Goal: Task Accomplishment & Management: Manage account settings

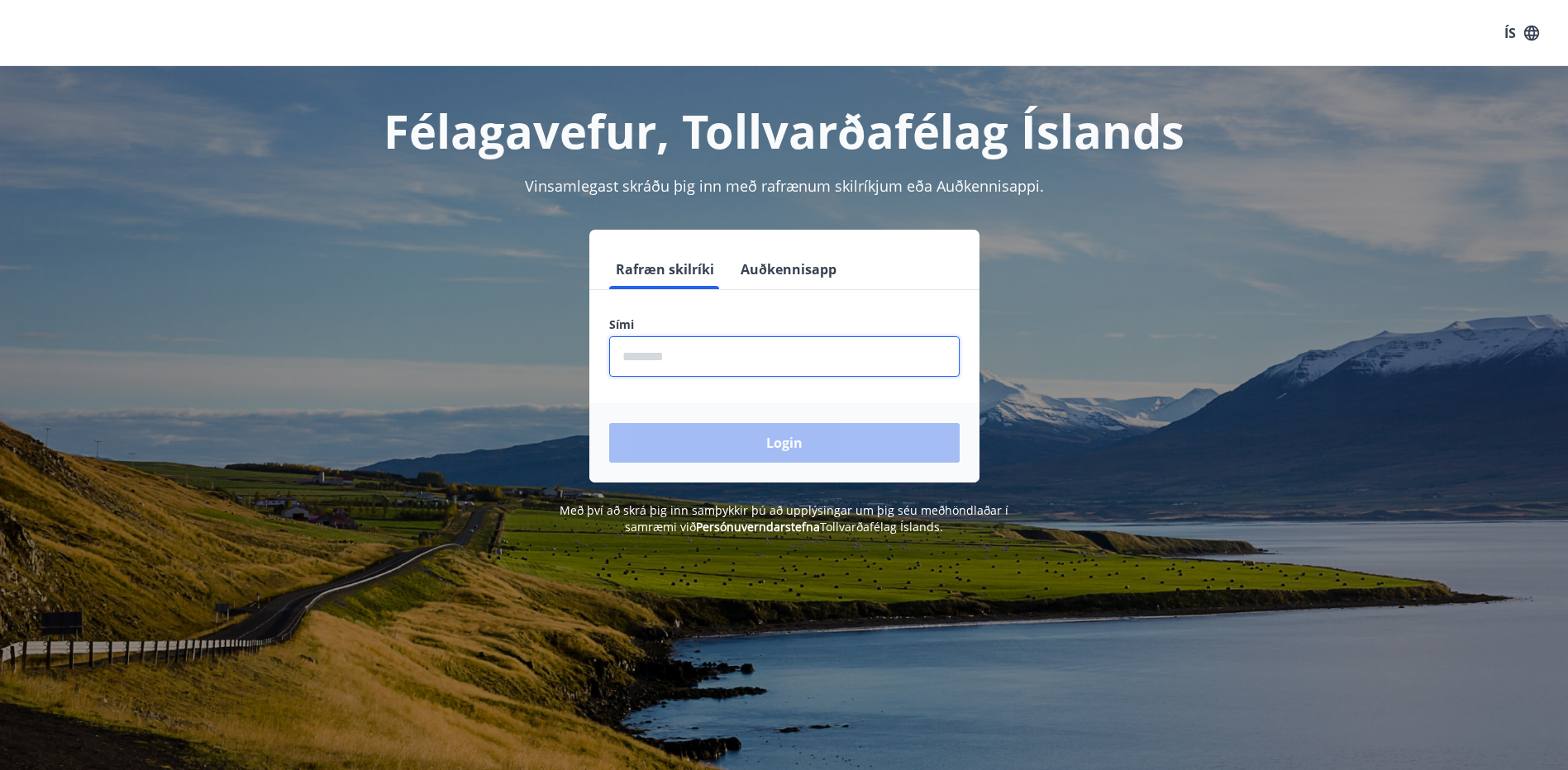
click at [714, 358] on input "phone" at bounding box center [784, 357] width 351 height 41
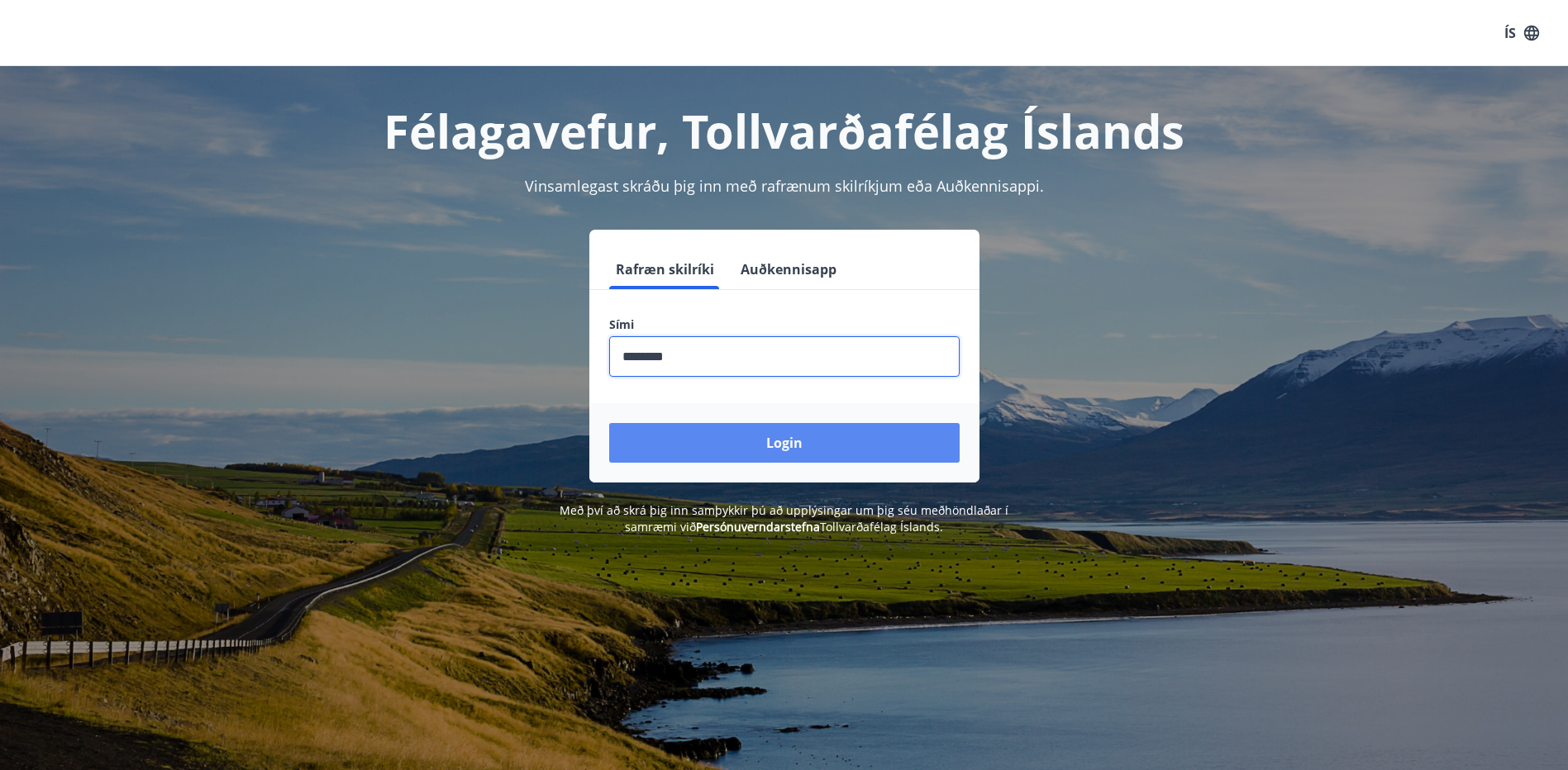
type input "********"
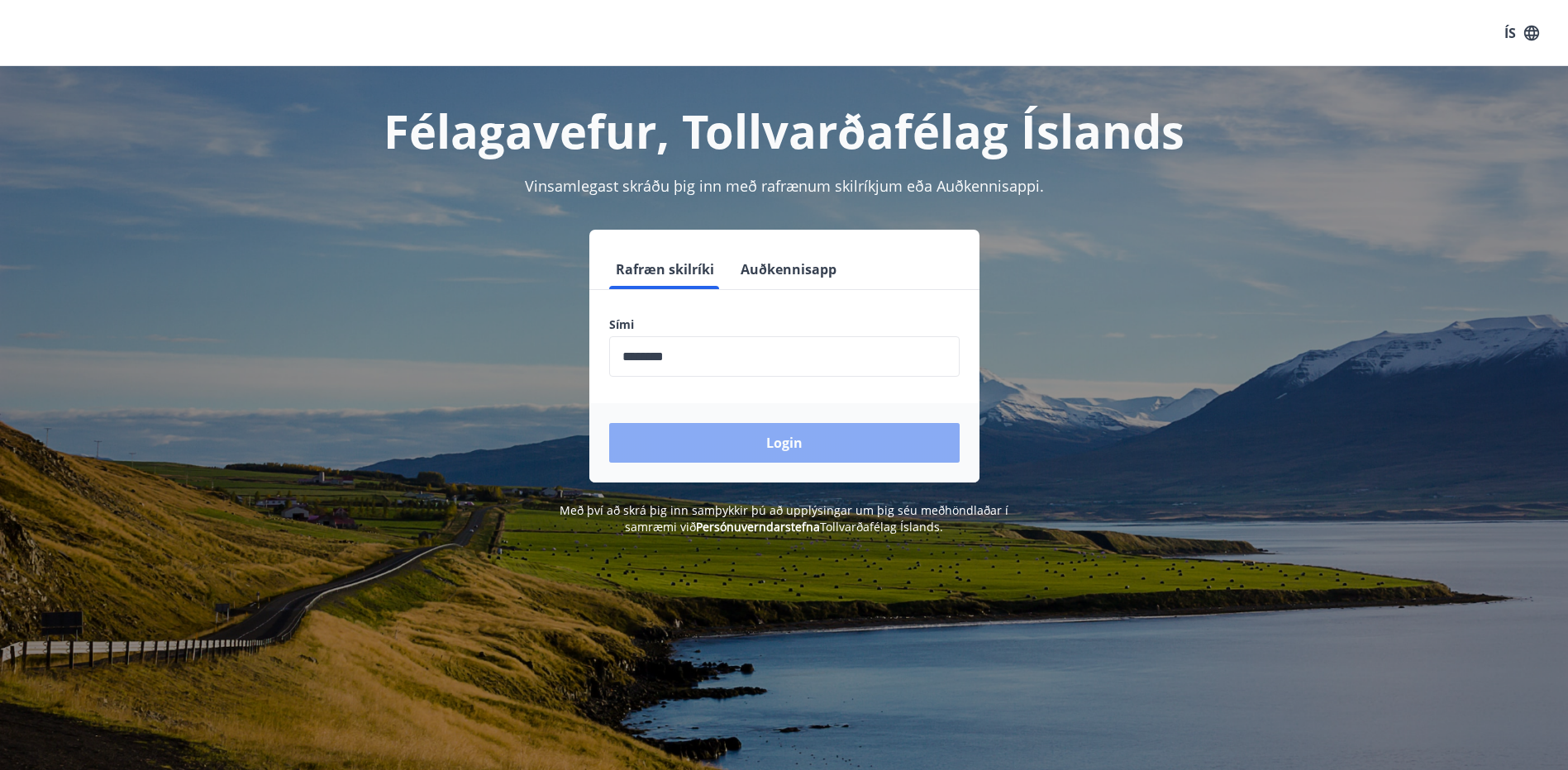
click at [799, 445] on button "Login" at bounding box center [784, 443] width 351 height 40
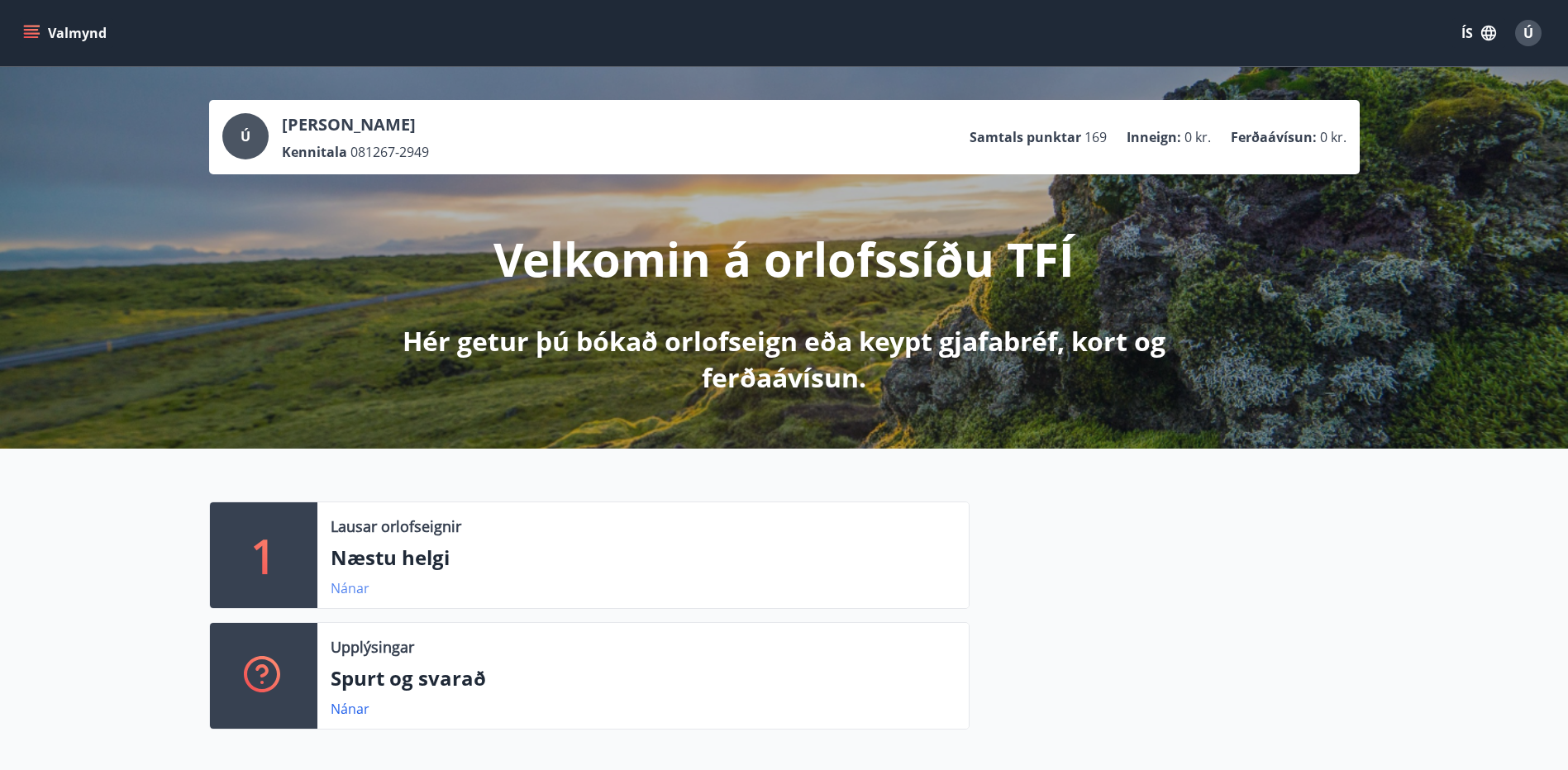
click at [341, 583] on link "Nánar" at bounding box center [350, 588] width 39 height 18
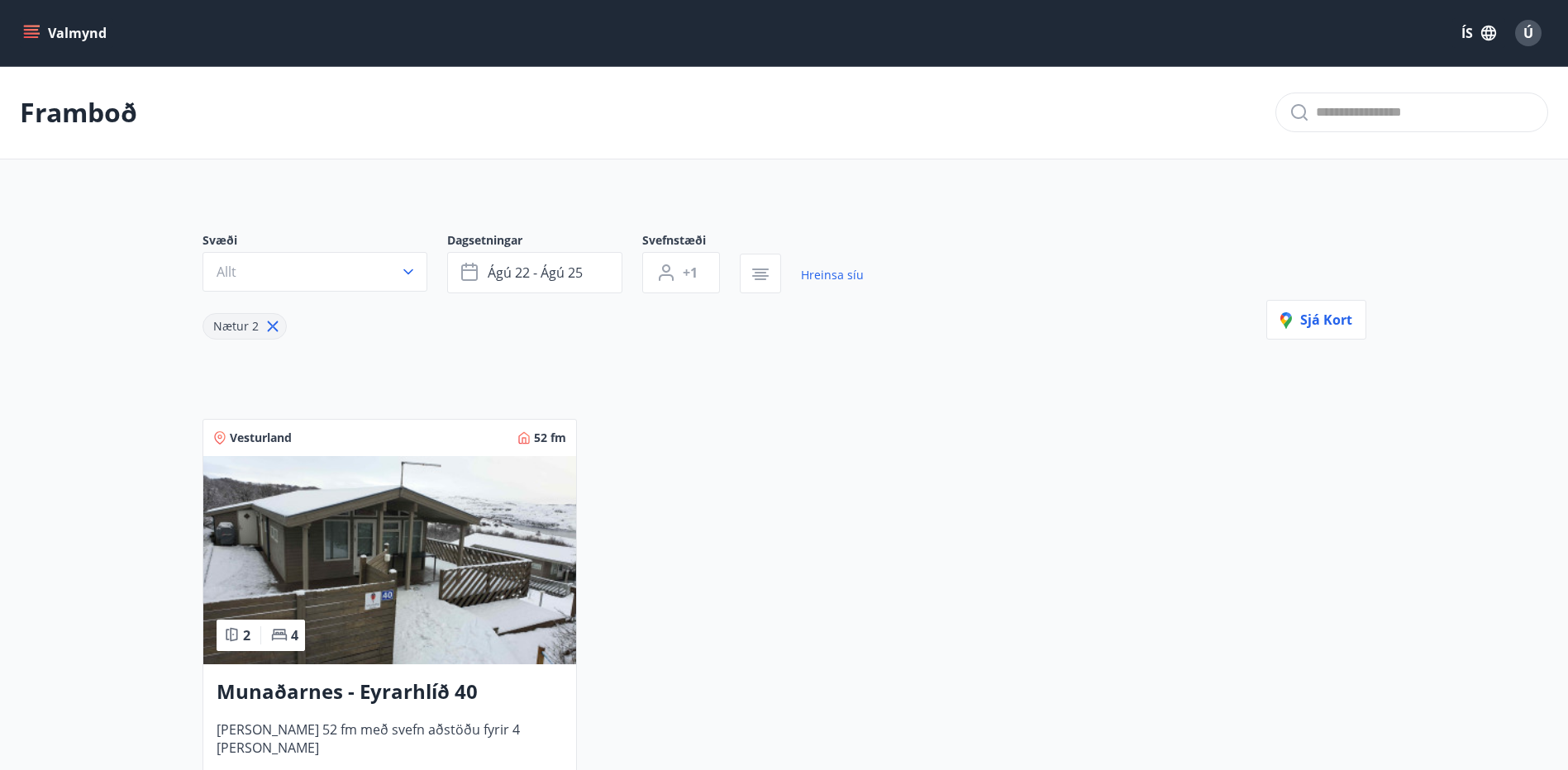
click at [29, 36] on icon "menu" at bounding box center [31, 37] width 15 height 2
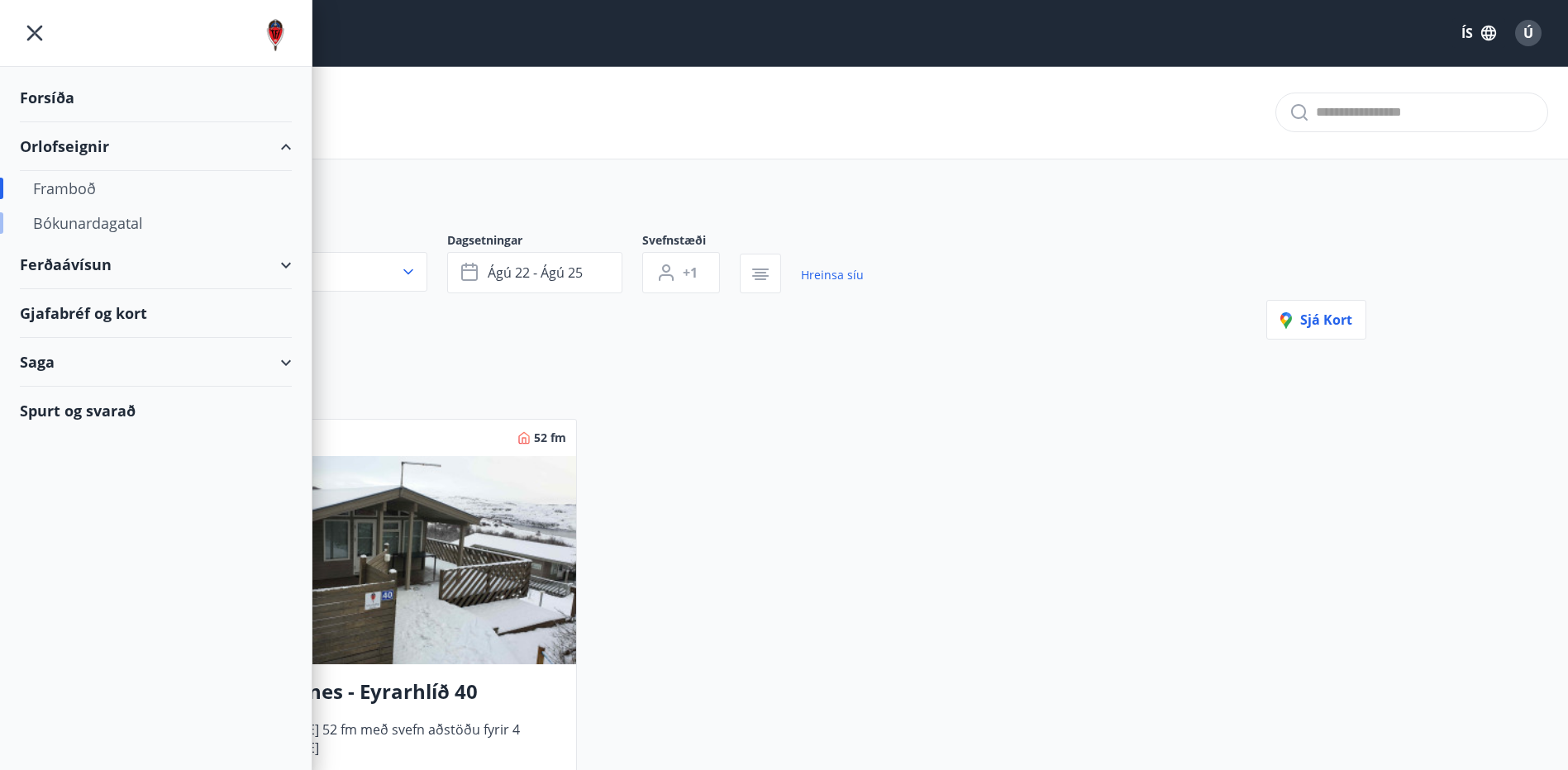
click at [80, 222] on div "Bókunardagatal" at bounding box center [155, 223] width 246 height 35
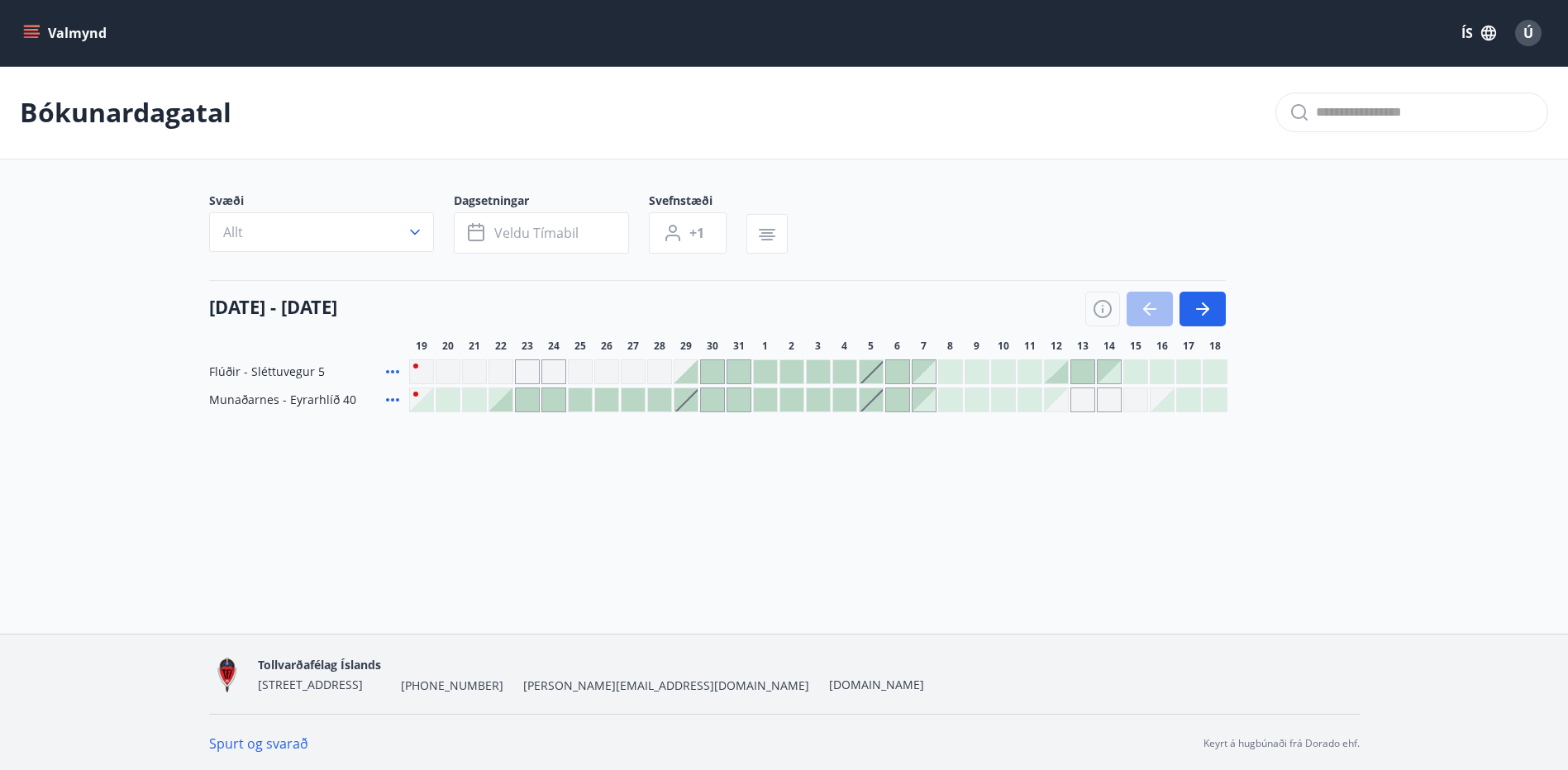
scroll to position [3, 0]
click at [1201, 304] on icon "button" at bounding box center [1202, 306] width 20 height 20
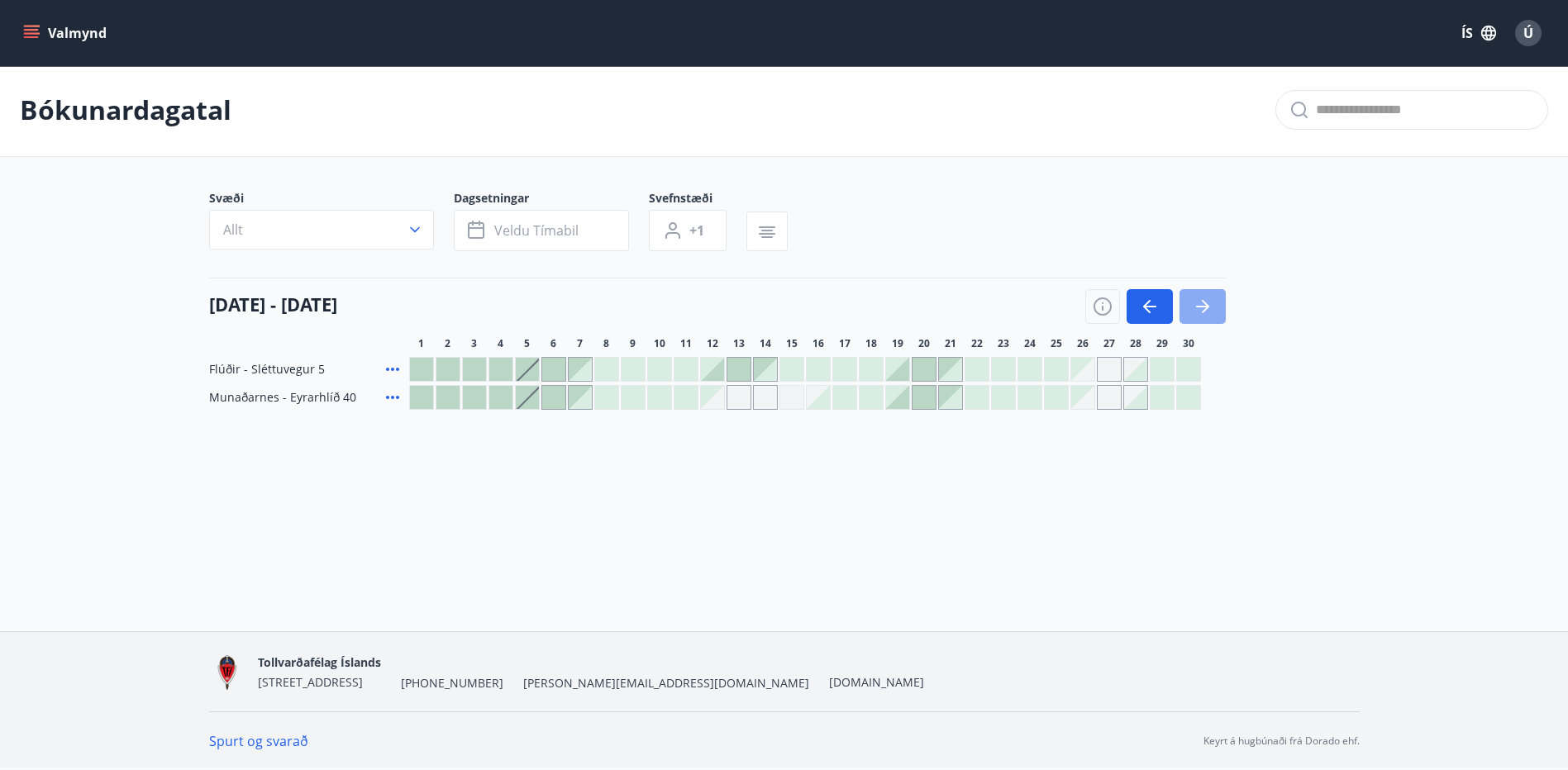
click at [1224, 305] on button "button" at bounding box center [1202, 306] width 46 height 35
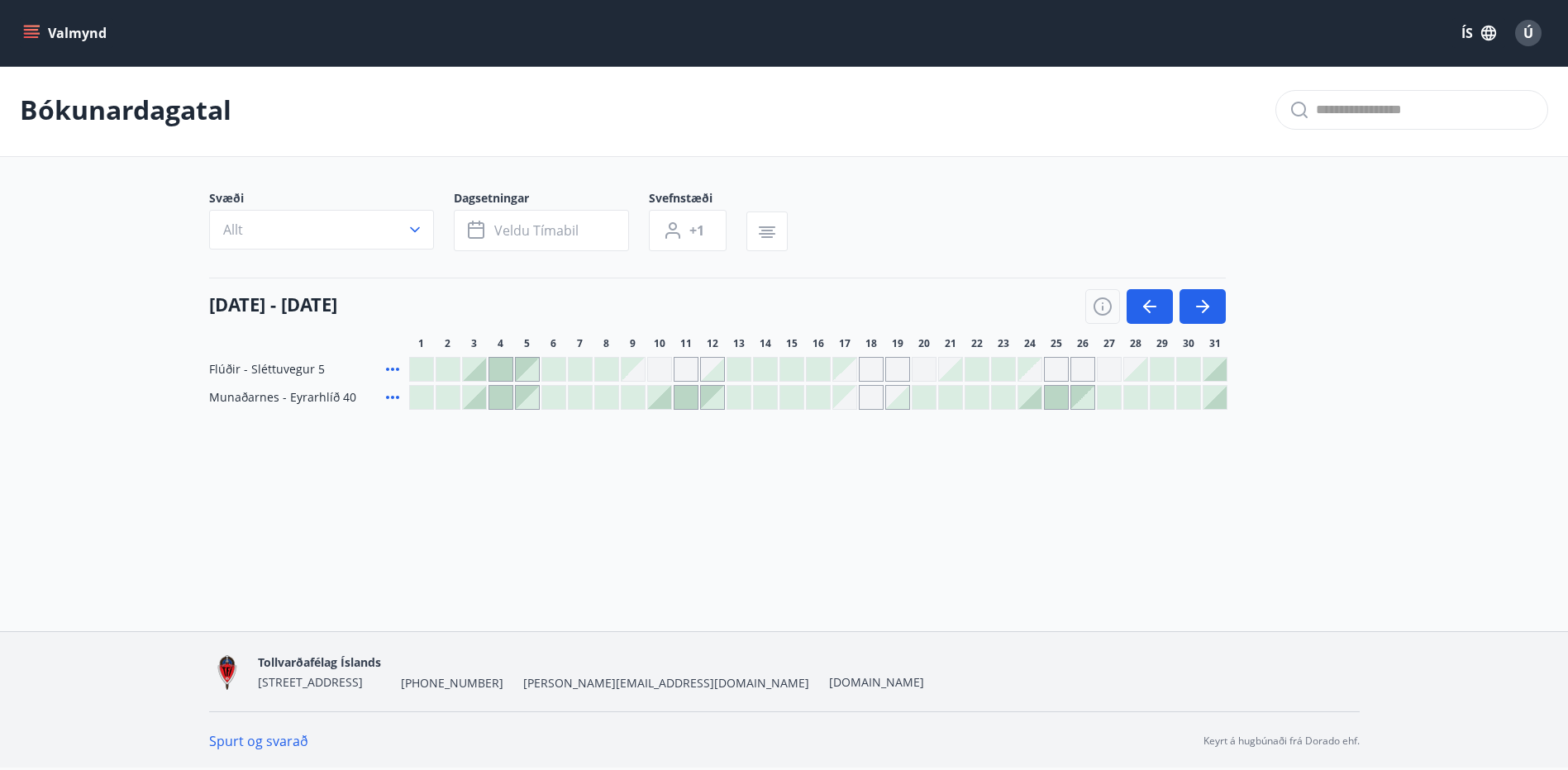
click at [74, 29] on button "Valmynd" at bounding box center [66, 32] width 94 height 29
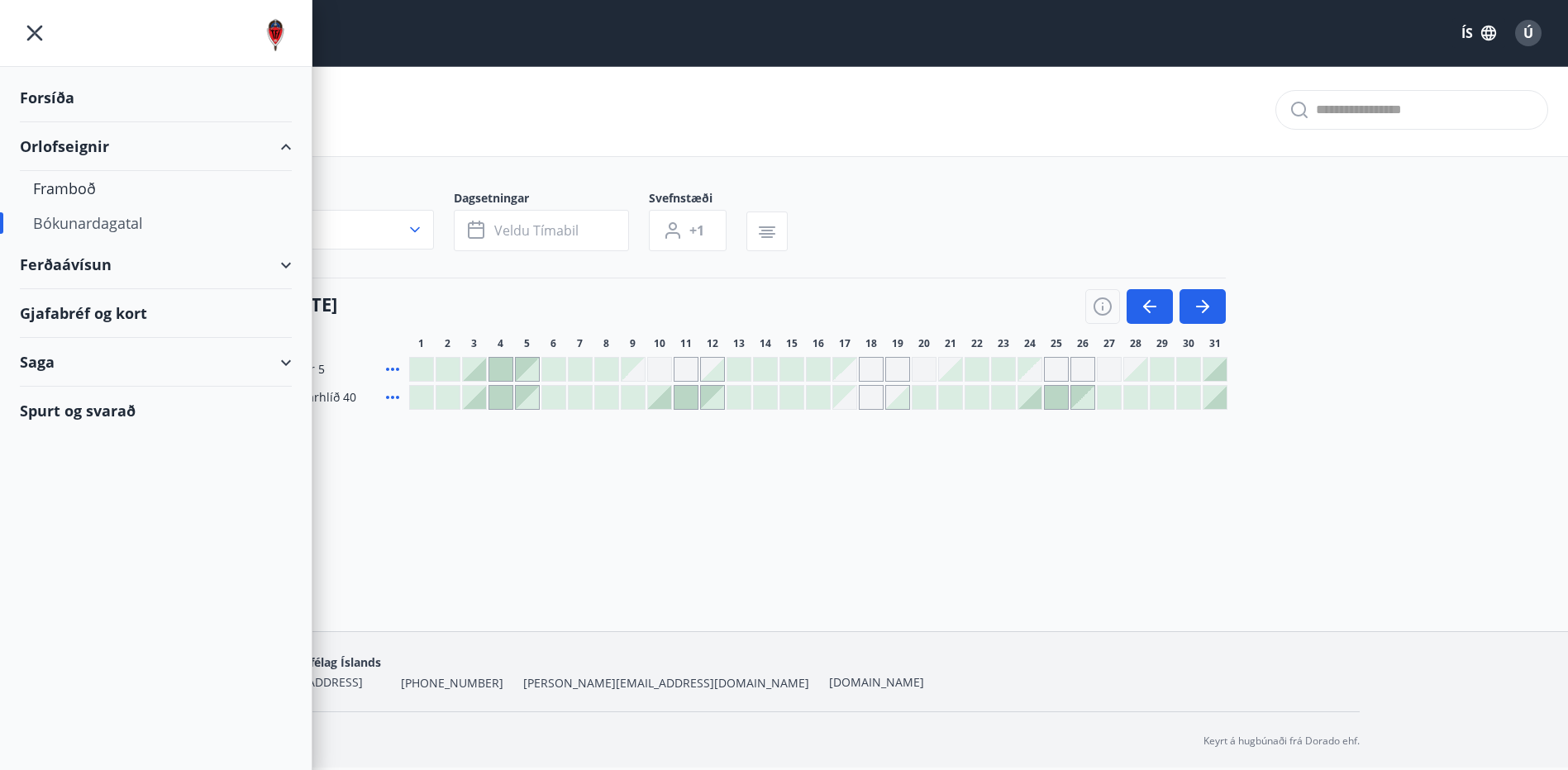
click at [48, 90] on div "Forsíða" at bounding box center [155, 98] width 272 height 48
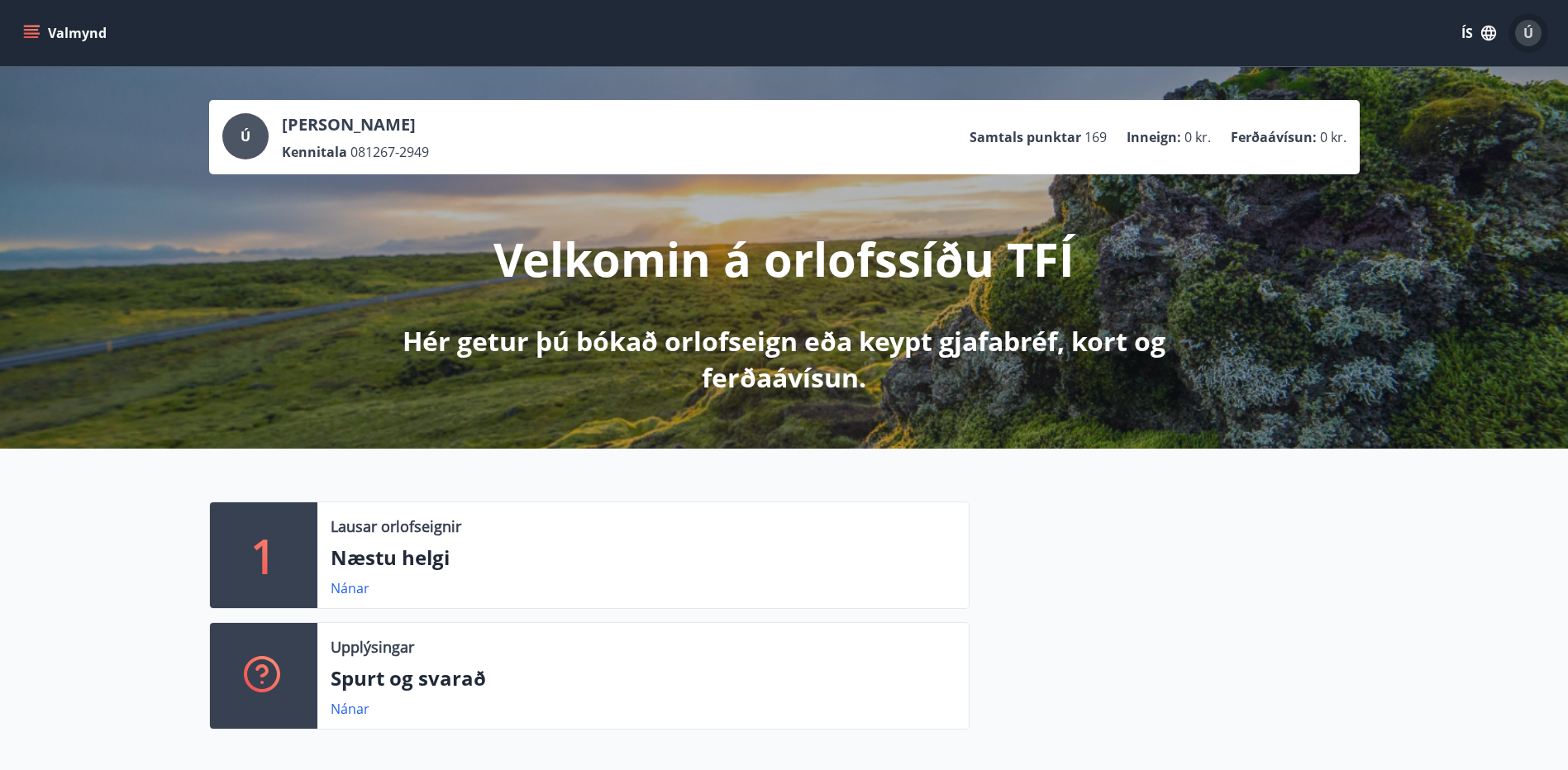
click at [1534, 33] on div "Ú" at bounding box center [1528, 33] width 27 height 27
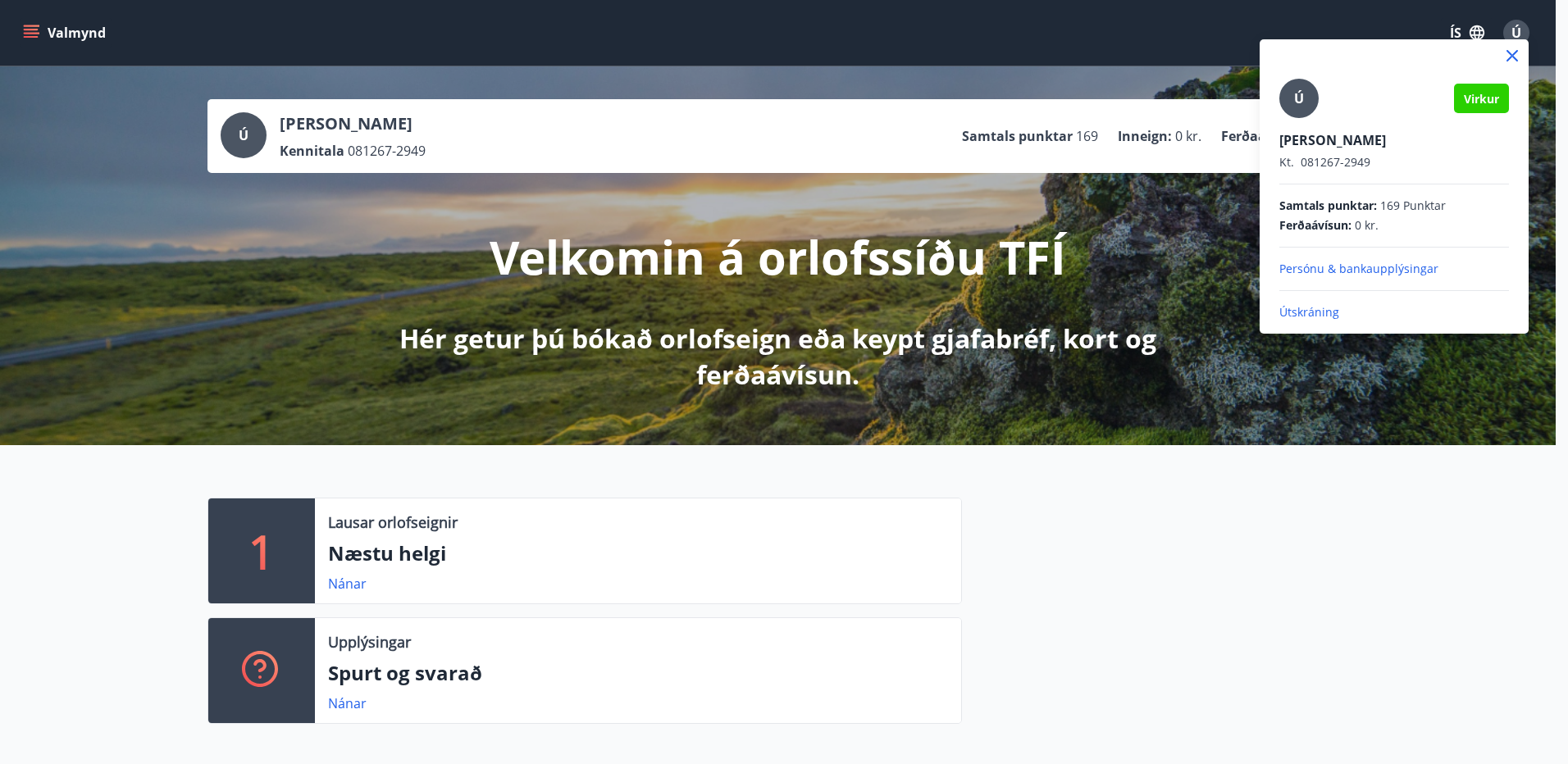
click at [1294, 315] on p "Útskráning" at bounding box center [1394, 311] width 230 height 16
